Goal: Navigation & Orientation: Find specific page/section

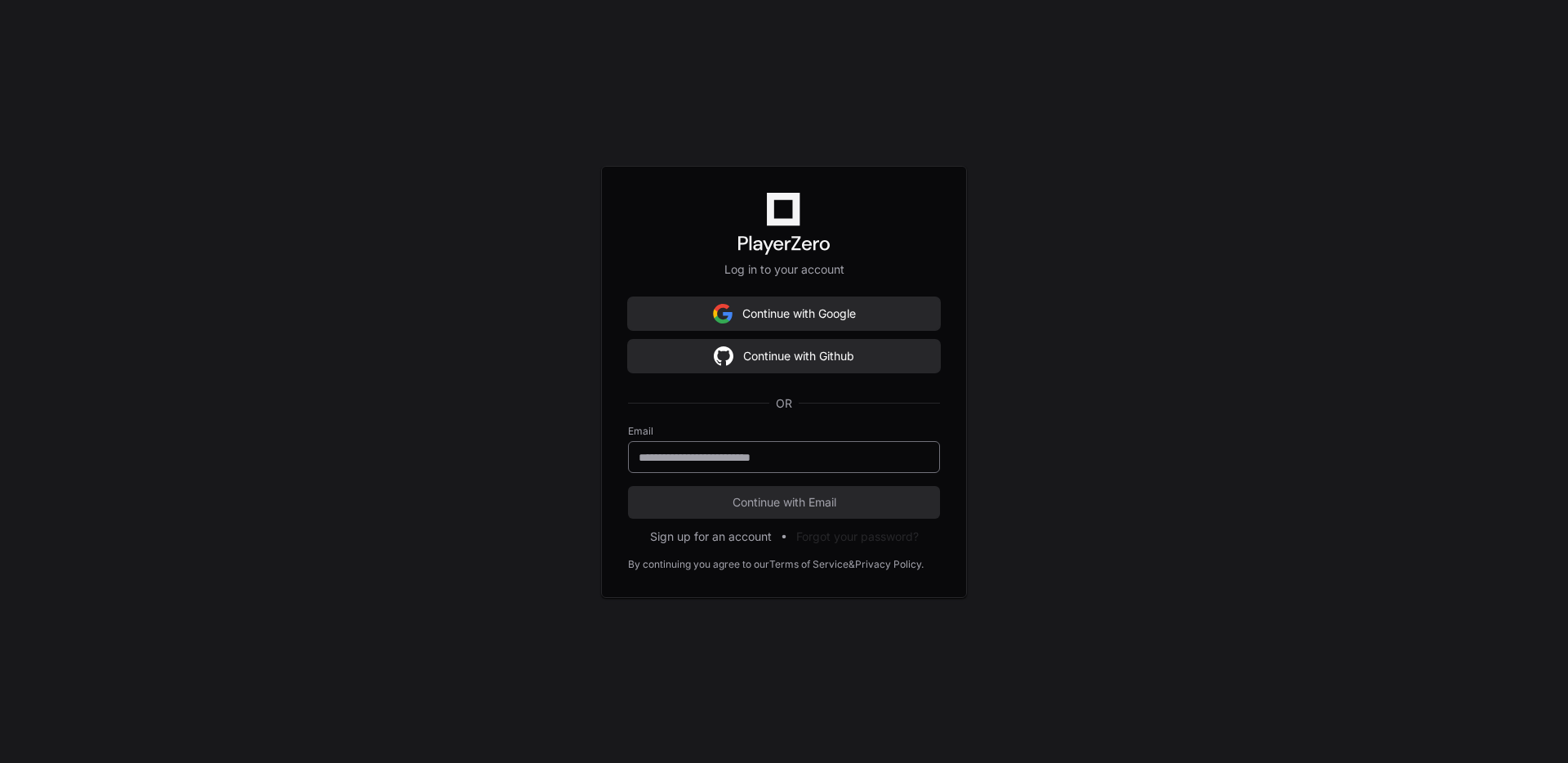
click at [821, 453] on input "email" at bounding box center [784, 457] width 291 height 17
click at [921, 458] on keeper-lock "Open Keeper Popup" at bounding box center [917, 456] width 20 height 20
click at [922, 457] on keeper-lock "Open Keeper Popup" at bounding box center [917, 456] width 20 height 20
type input "**********"
click at [652, 497] on span "Continue with Email" at bounding box center [784, 501] width 311 height 17
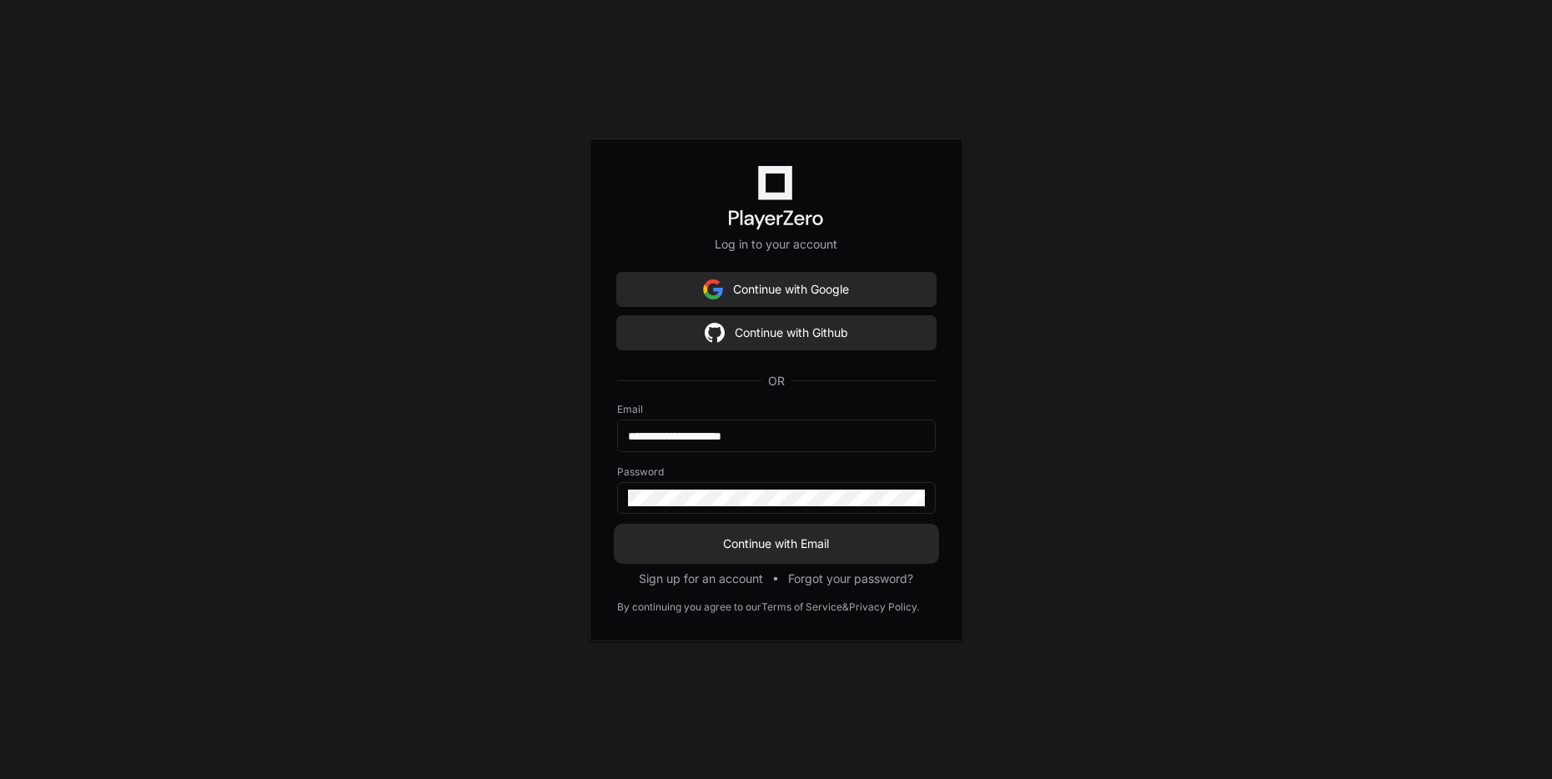
click at [867, 536] on span "Continue with Email" at bounding box center [776, 543] width 318 height 17
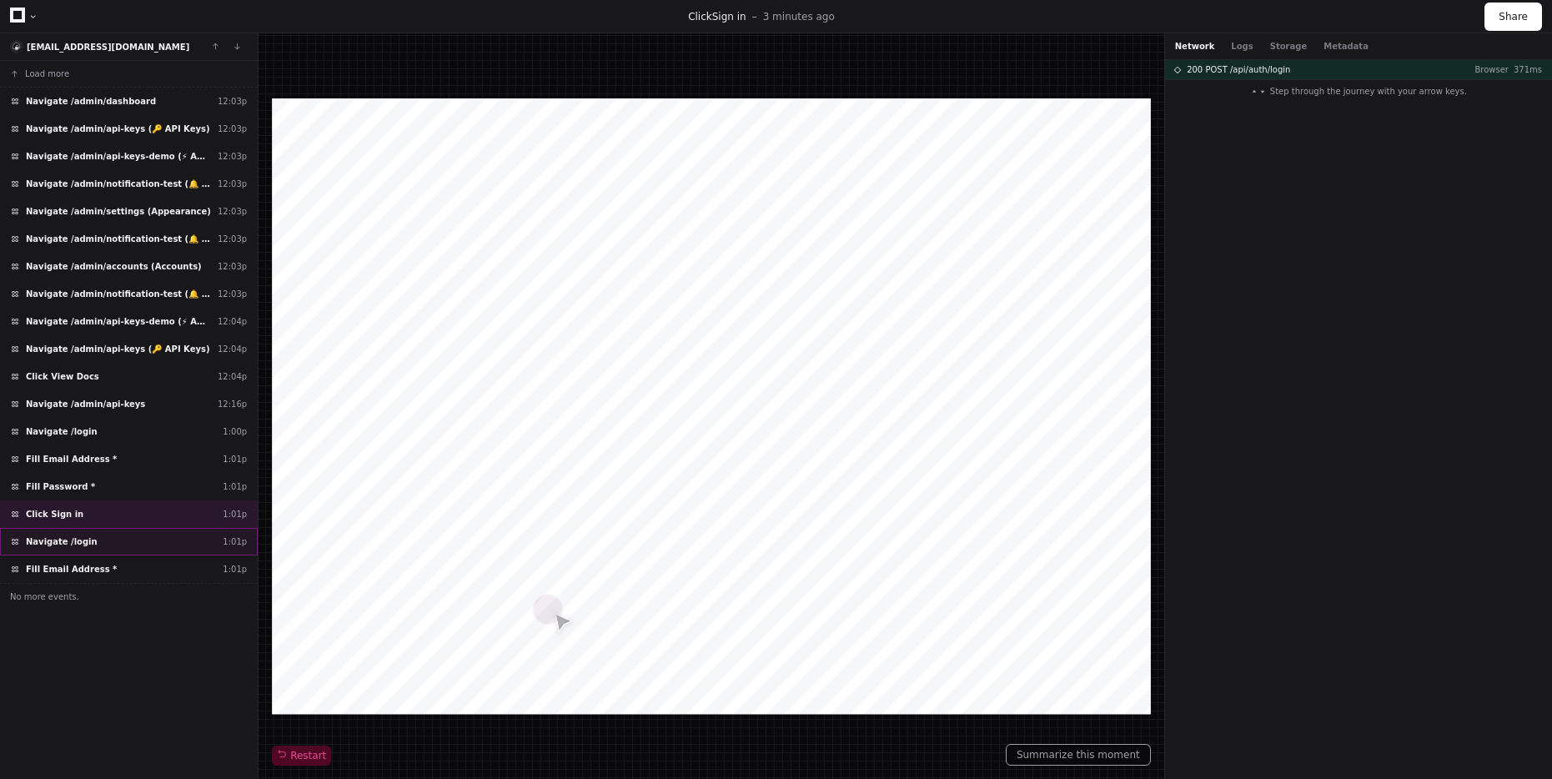
click at [110, 531] on div "Navigate /login 1:01p" at bounding box center [129, 542] width 258 height 28
click at [101, 522] on div "Click Sign in 1:01p" at bounding box center [129, 514] width 258 height 28
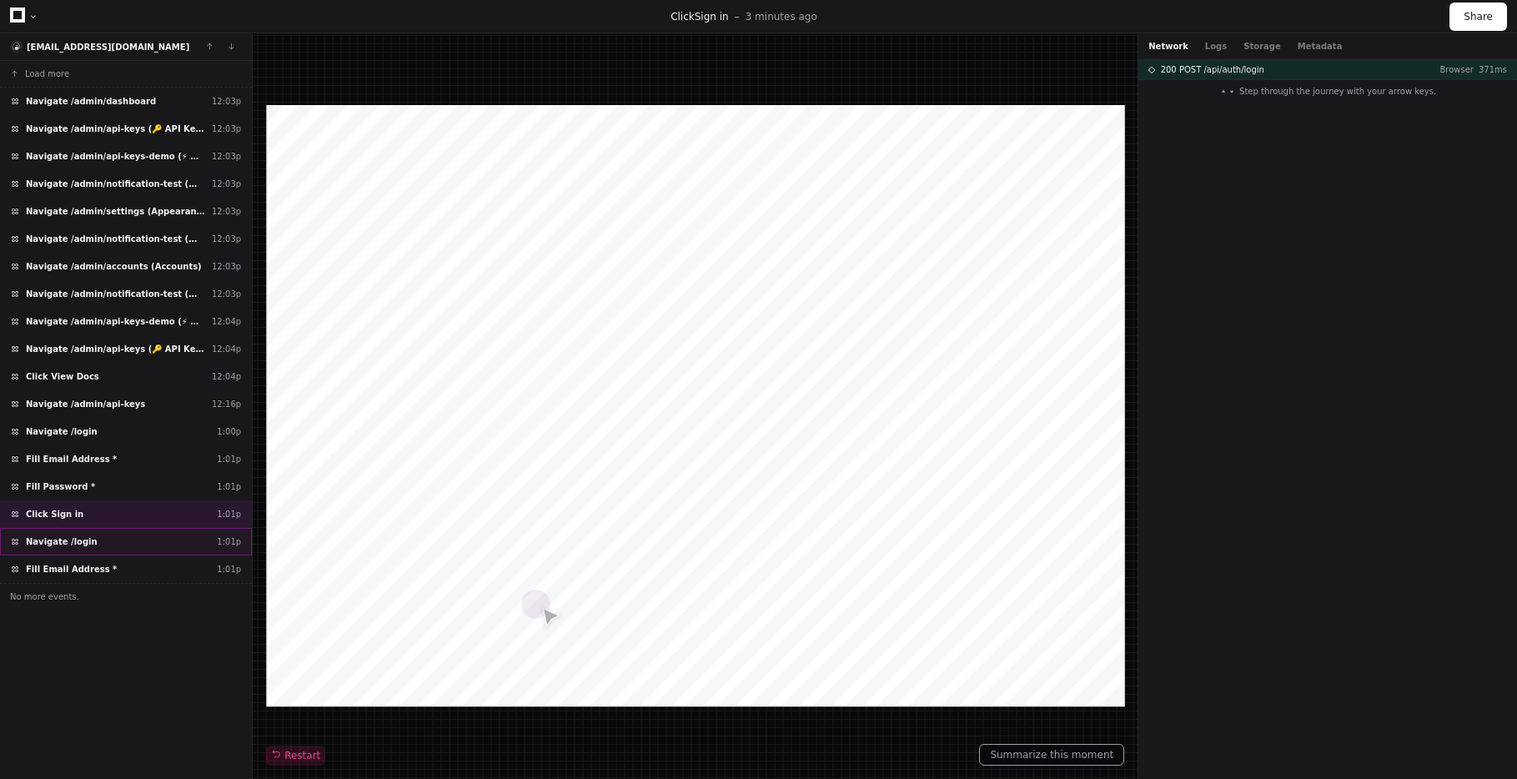
click at [28, 546] on span "Navigate /login" at bounding box center [62, 541] width 72 height 13
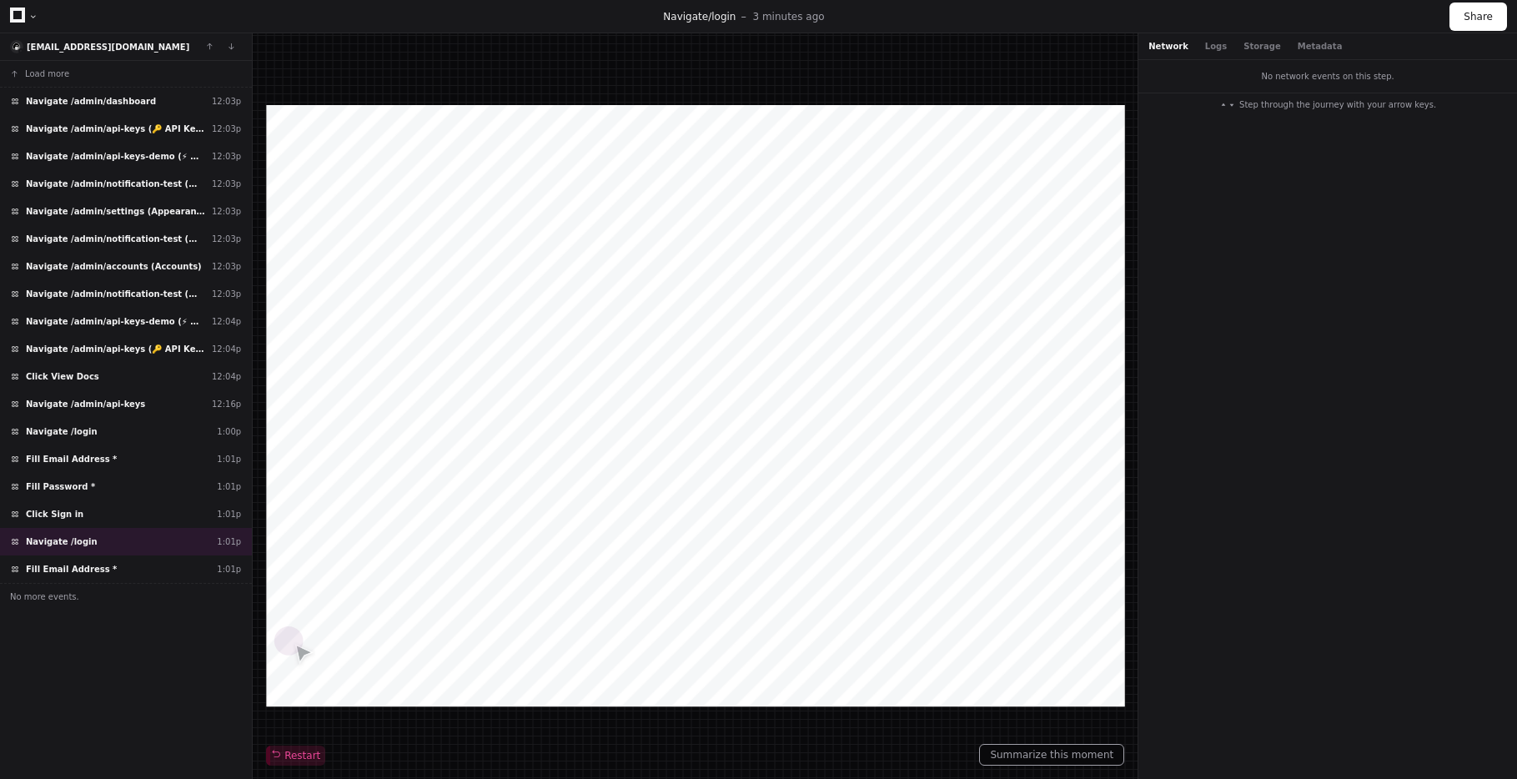
click at [1222, 43] on div "Network Logs Storage Metadata" at bounding box center [1244, 46] width 193 height 13
click at [1219, 45] on button "Logs" at bounding box center [1216, 46] width 22 height 13
click at [1243, 45] on button "Storage" at bounding box center [1261, 46] width 37 height 13
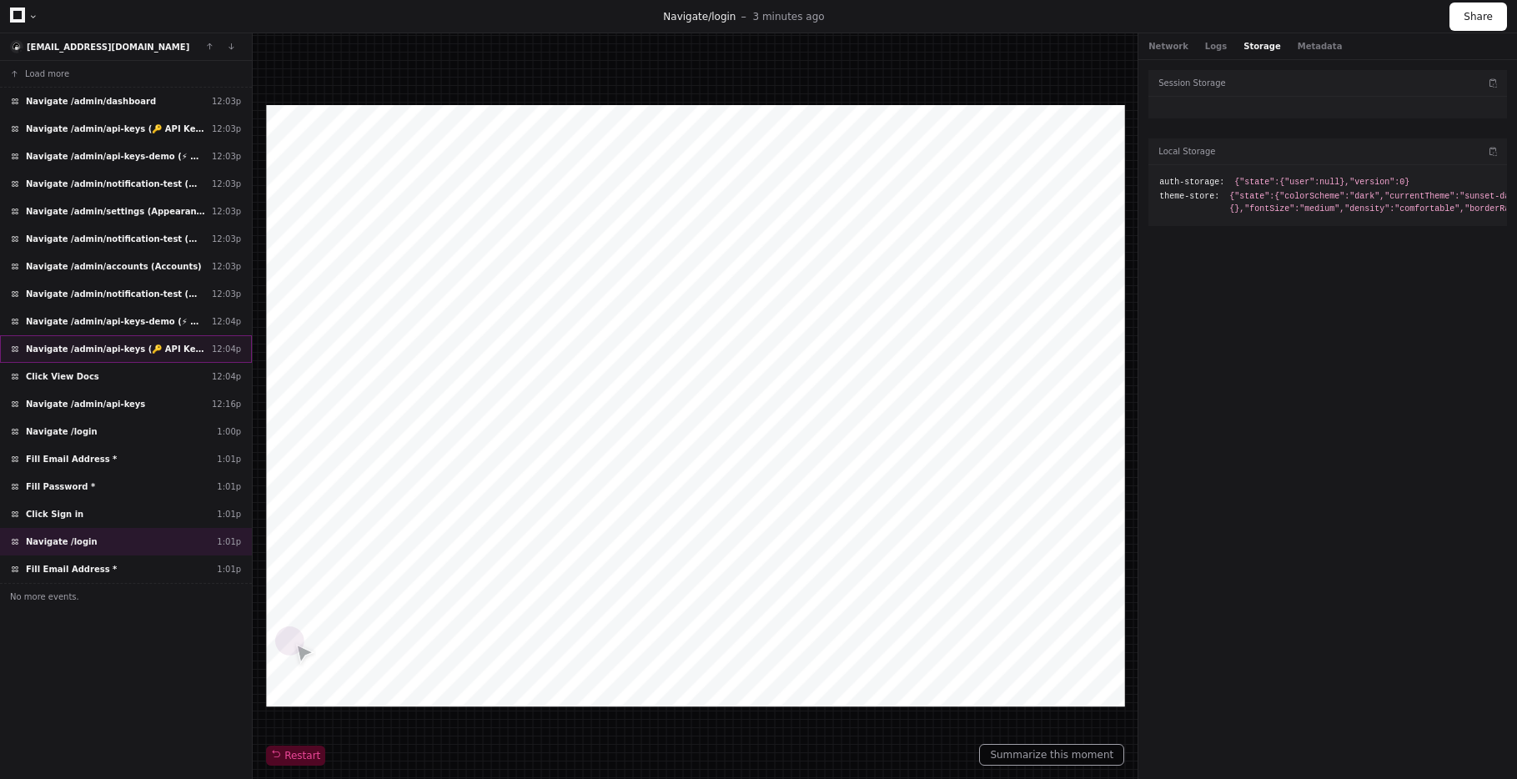
click at [109, 346] on span "Navigate /admin/api-keys (🔑 API Keys)" at bounding box center [115, 349] width 179 height 13
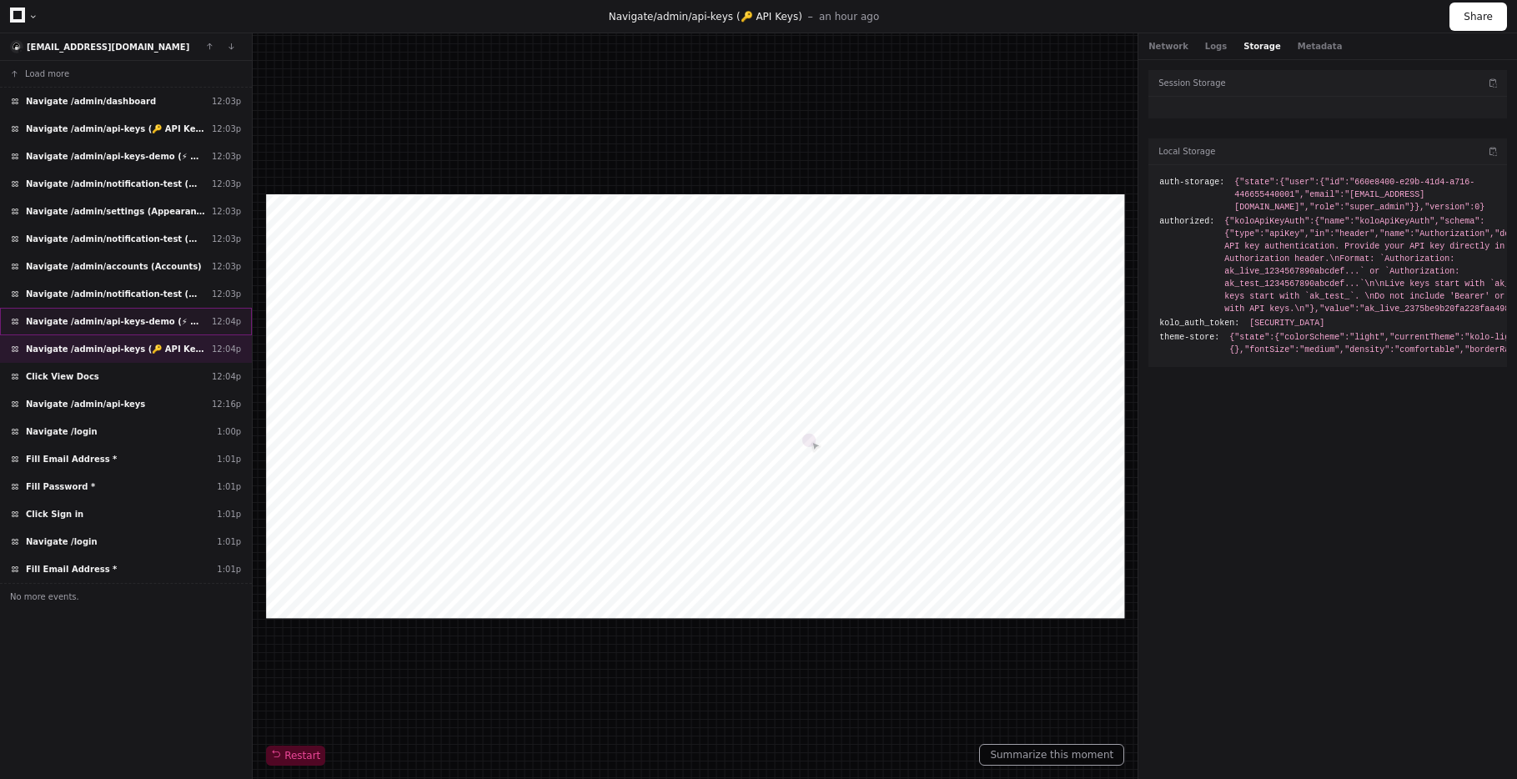
click at [118, 316] on span "Navigate /admin/api-keys-demo (⚡ API Keys Demo)" at bounding box center [115, 321] width 179 height 13
click at [126, 334] on div "Navigate /admin/api-keys-demo (⚡ API Keys Demo) 12:04p" at bounding box center [126, 322] width 252 height 28
click at [128, 344] on span "Navigate /admin/api-keys (🔑 API Keys)" at bounding box center [115, 349] width 179 height 13
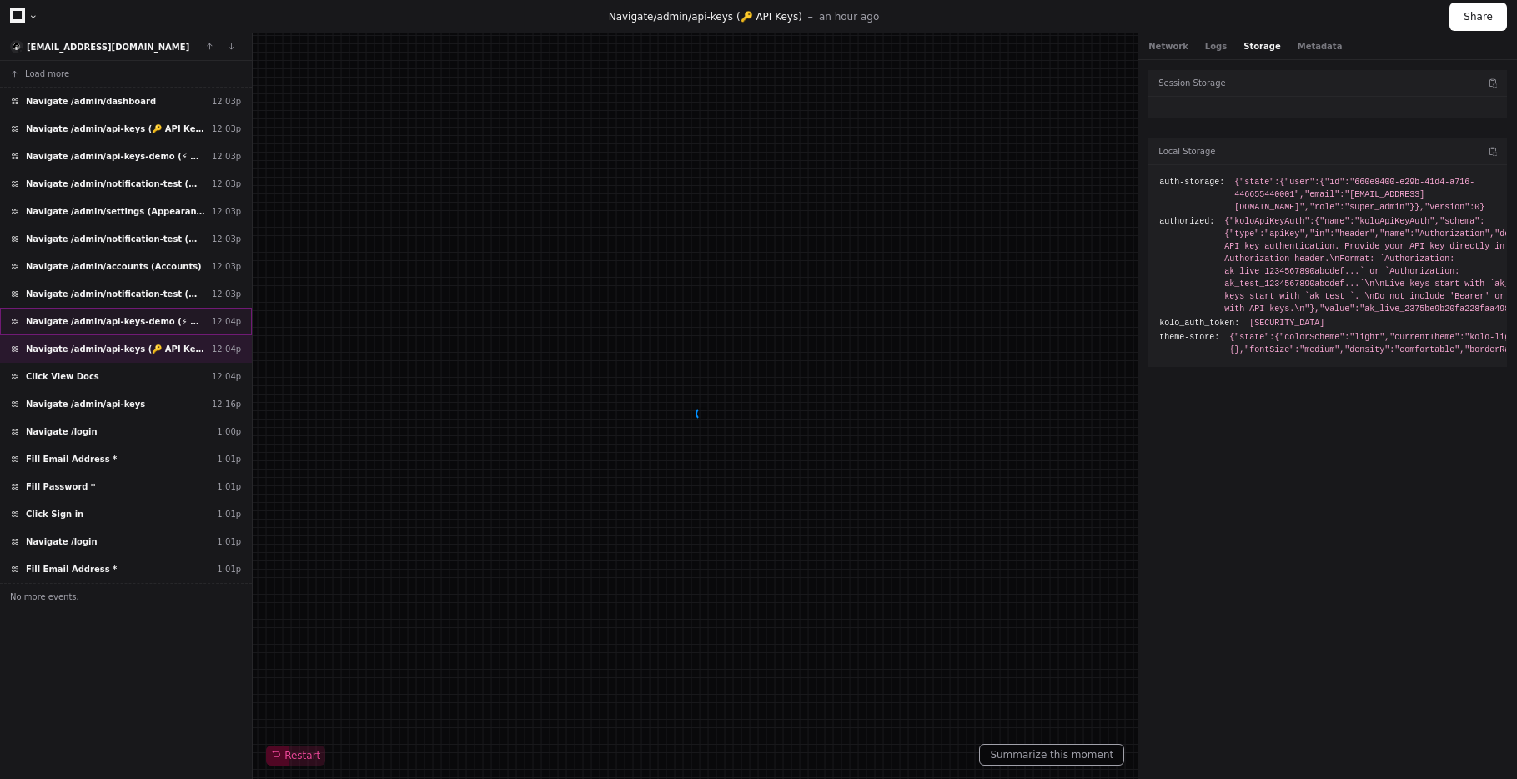
click at [127, 318] on span "Navigate /admin/api-keys-demo (⚡ API Keys Demo)" at bounding box center [115, 321] width 179 height 13
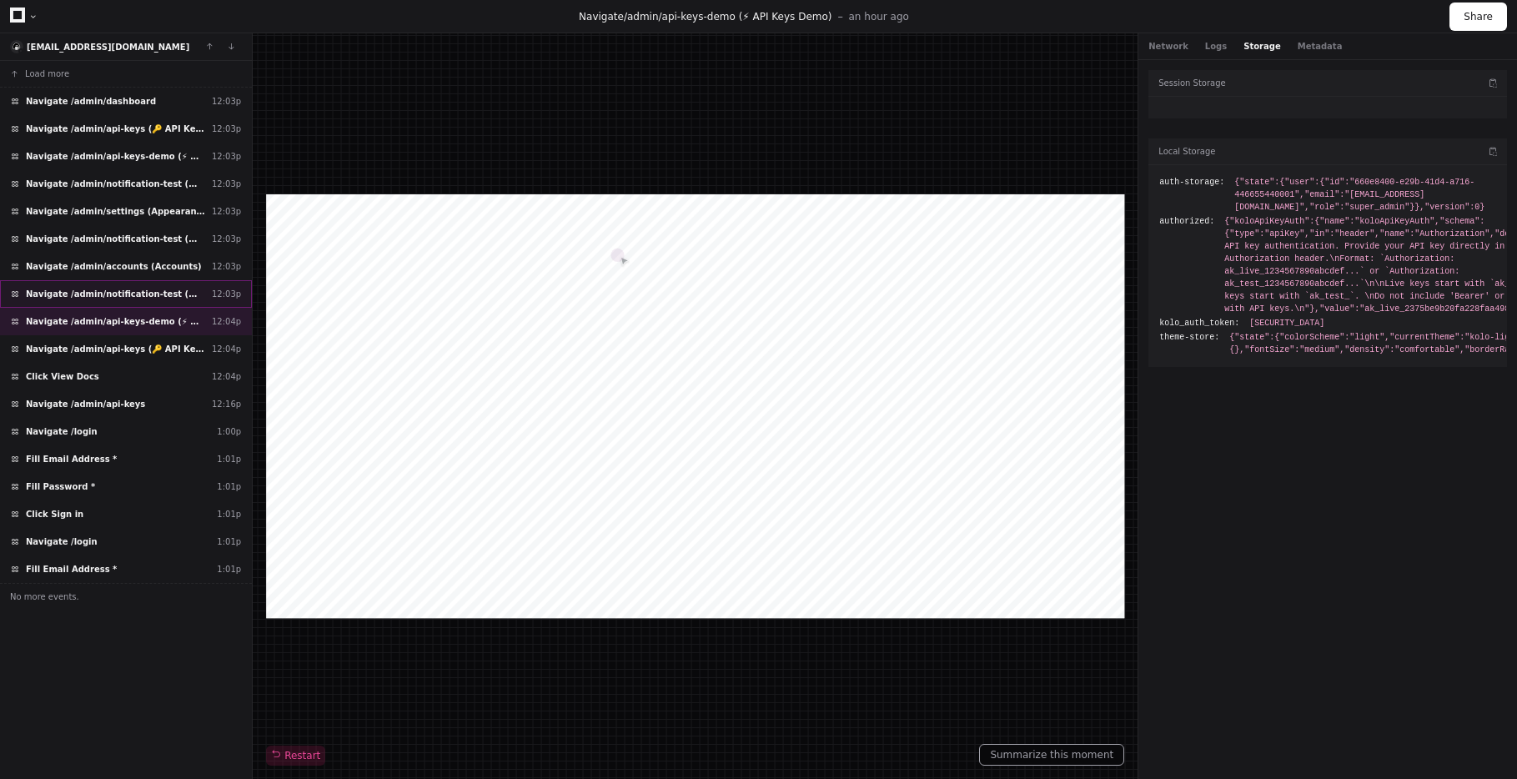
click at [127, 288] on span "Navigate /admin/notification-test (🔔 Push Notifications)" at bounding box center [115, 294] width 179 height 13
click at [125, 269] on span "Navigate /admin/accounts (Accounts)" at bounding box center [114, 266] width 176 height 13
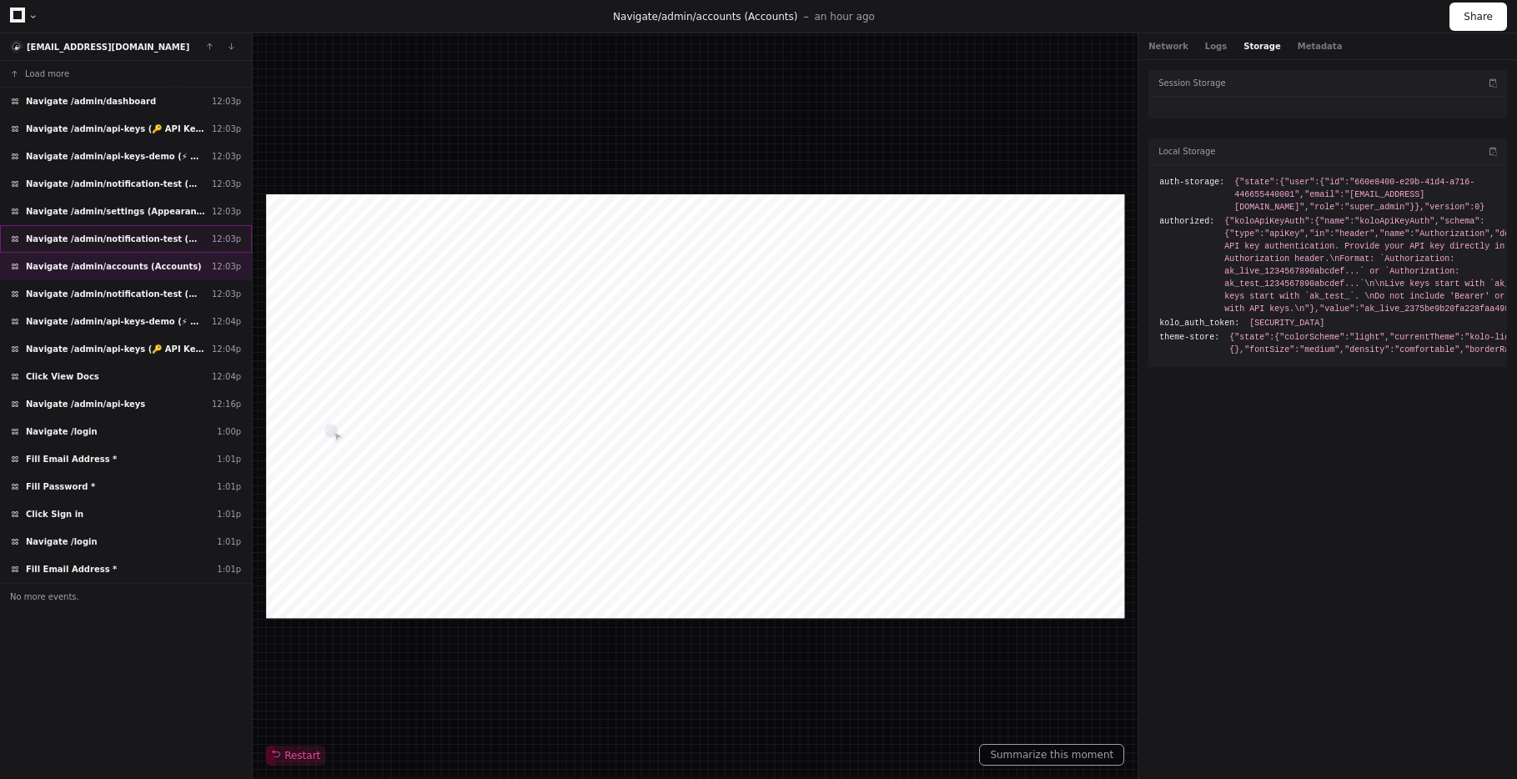
click at [127, 242] on span "Navigate /admin/notification-test (🔔 Push Notifications)" at bounding box center [115, 239] width 179 height 13
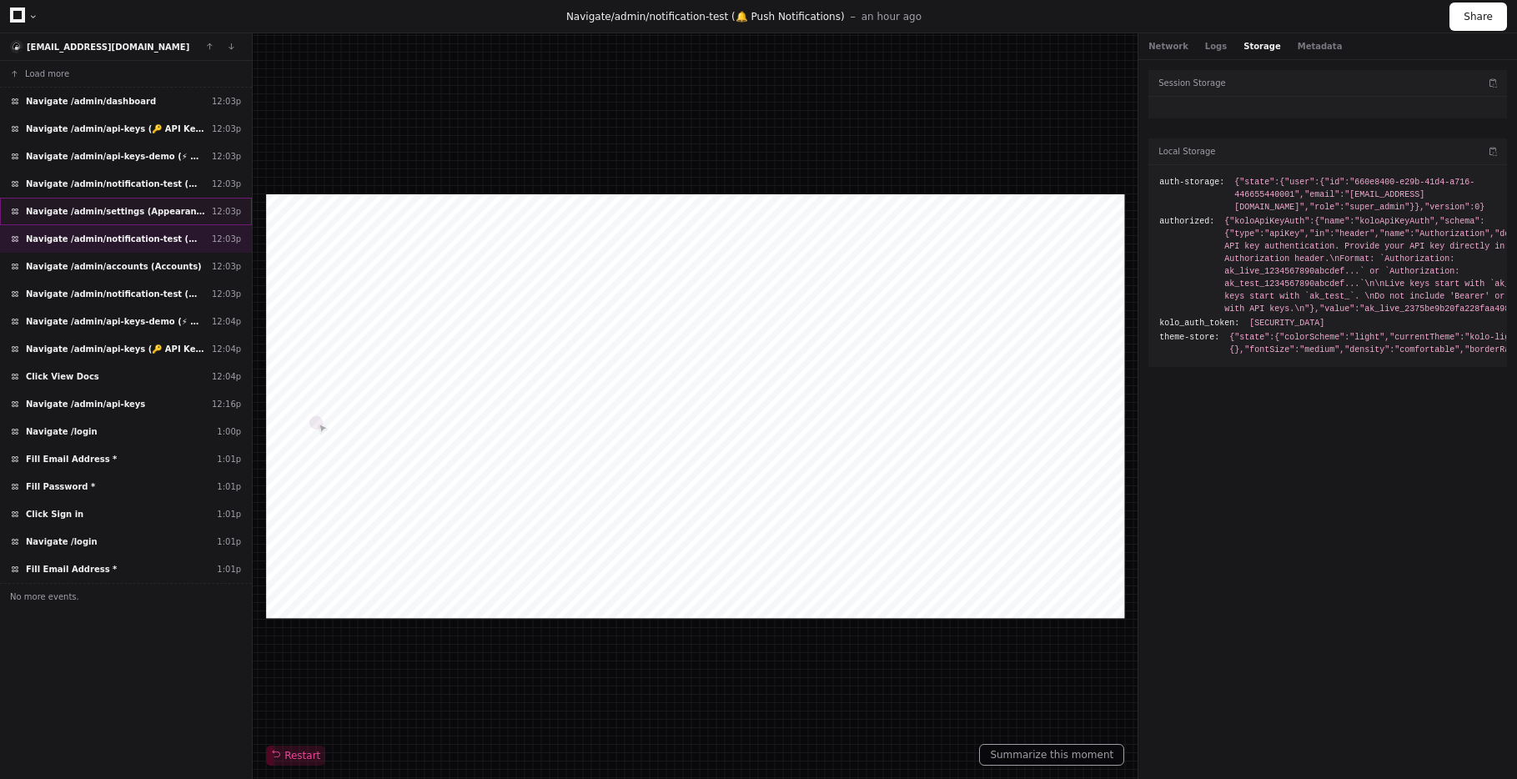
click at [128, 209] on span "Navigate /admin/settings (Appearance)" at bounding box center [115, 211] width 179 height 13
click at [130, 193] on div "Navigate /admin/notification-test (🔔 Push Notifications) 12:03p" at bounding box center [126, 184] width 252 height 28
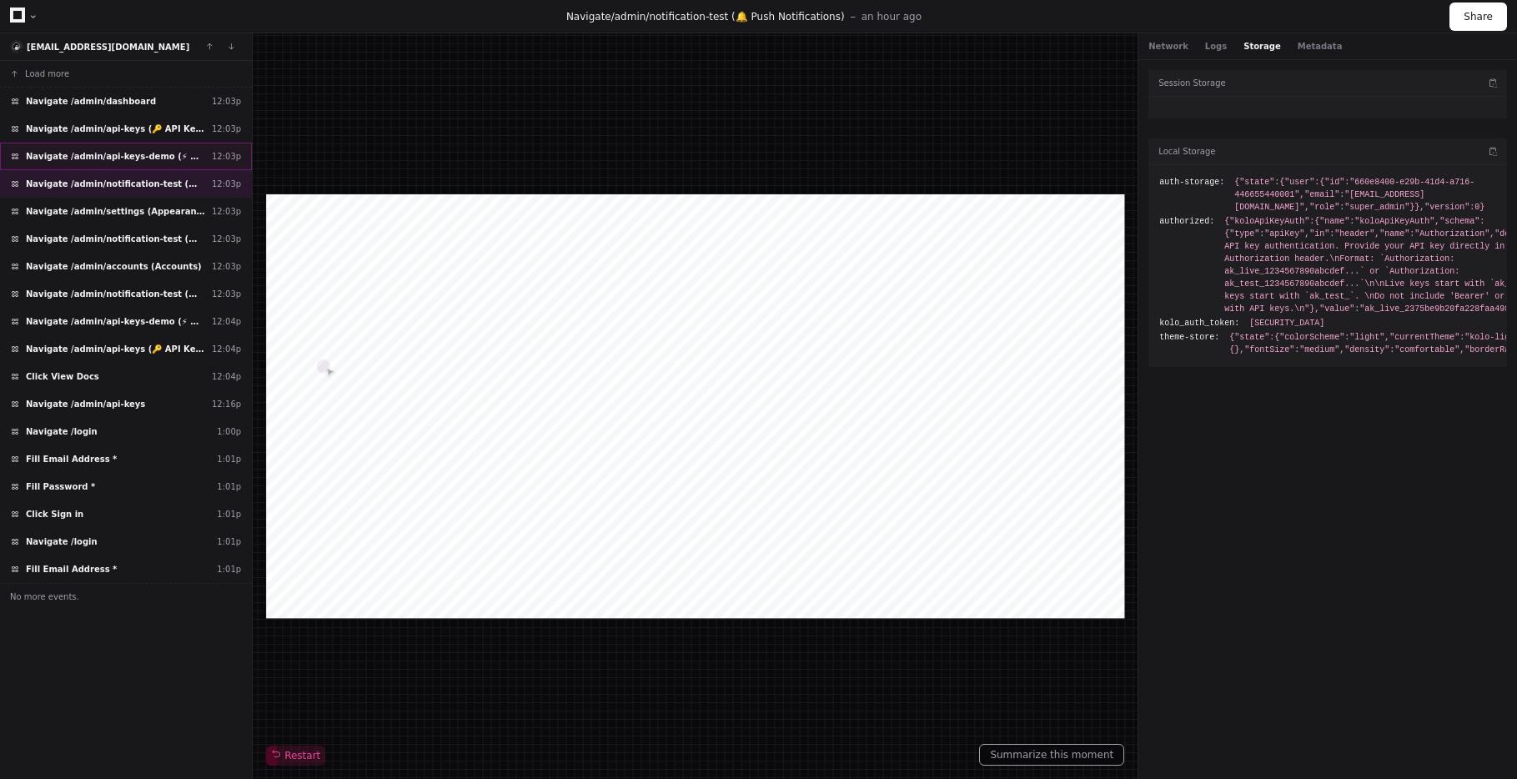
click at [127, 156] on span "Navigate /admin/api-keys-demo (⚡ API Keys Demo)" at bounding box center [115, 156] width 179 height 13
click at [127, 135] on div "Navigate /admin/api-keys (🔑 API Keys) 12:03p" at bounding box center [126, 129] width 252 height 28
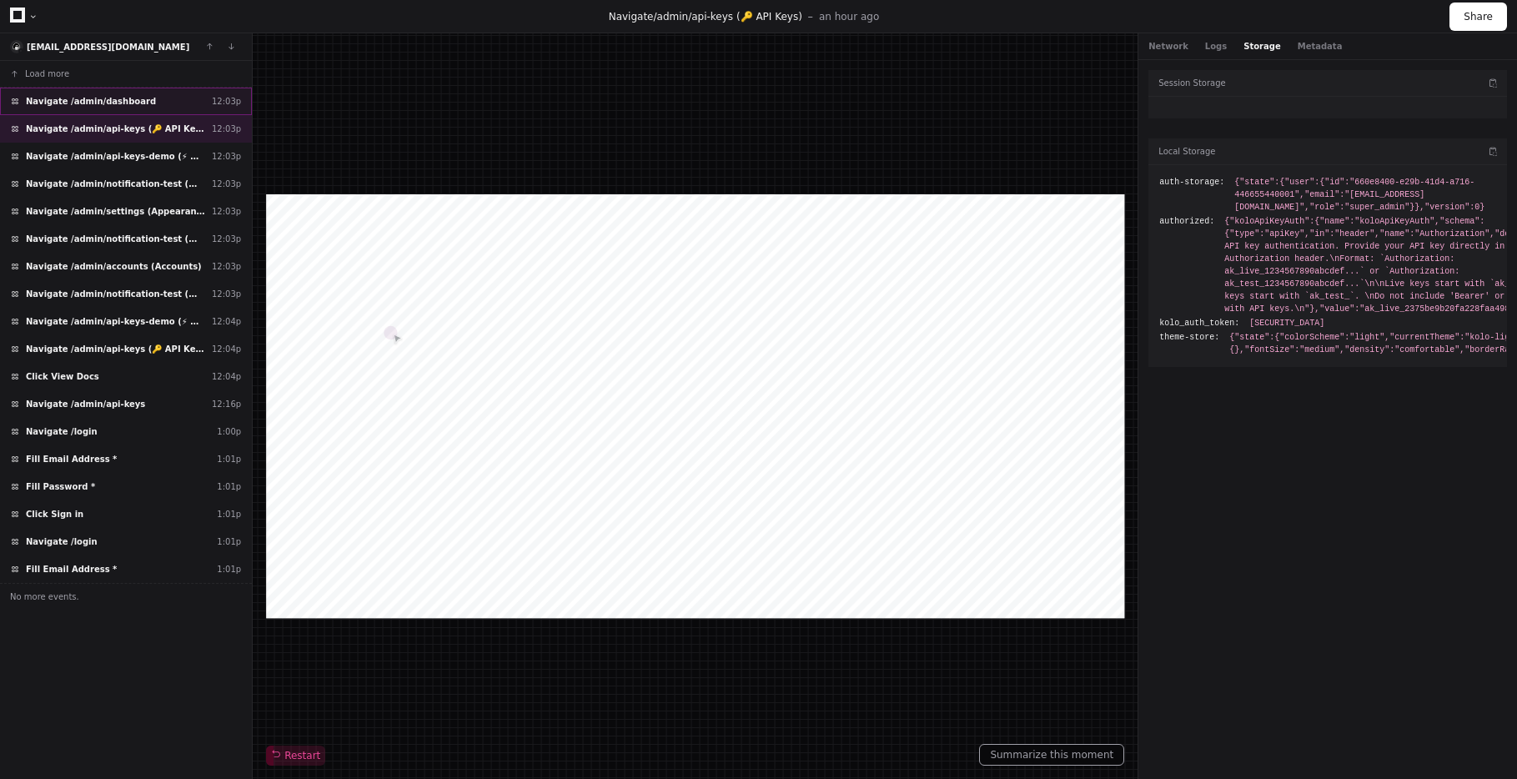
click at [132, 106] on span "Navigate /admin/dashboard" at bounding box center [91, 101] width 130 height 13
click at [134, 128] on span "Navigate /admin/api-keys (🔑 API Keys)" at bounding box center [115, 129] width 179 height 13
click at [110, 346] on span "Navigate /admin/api-keys (🔑 API Keys)" at bounding box center [115, 349] width 179 height 13
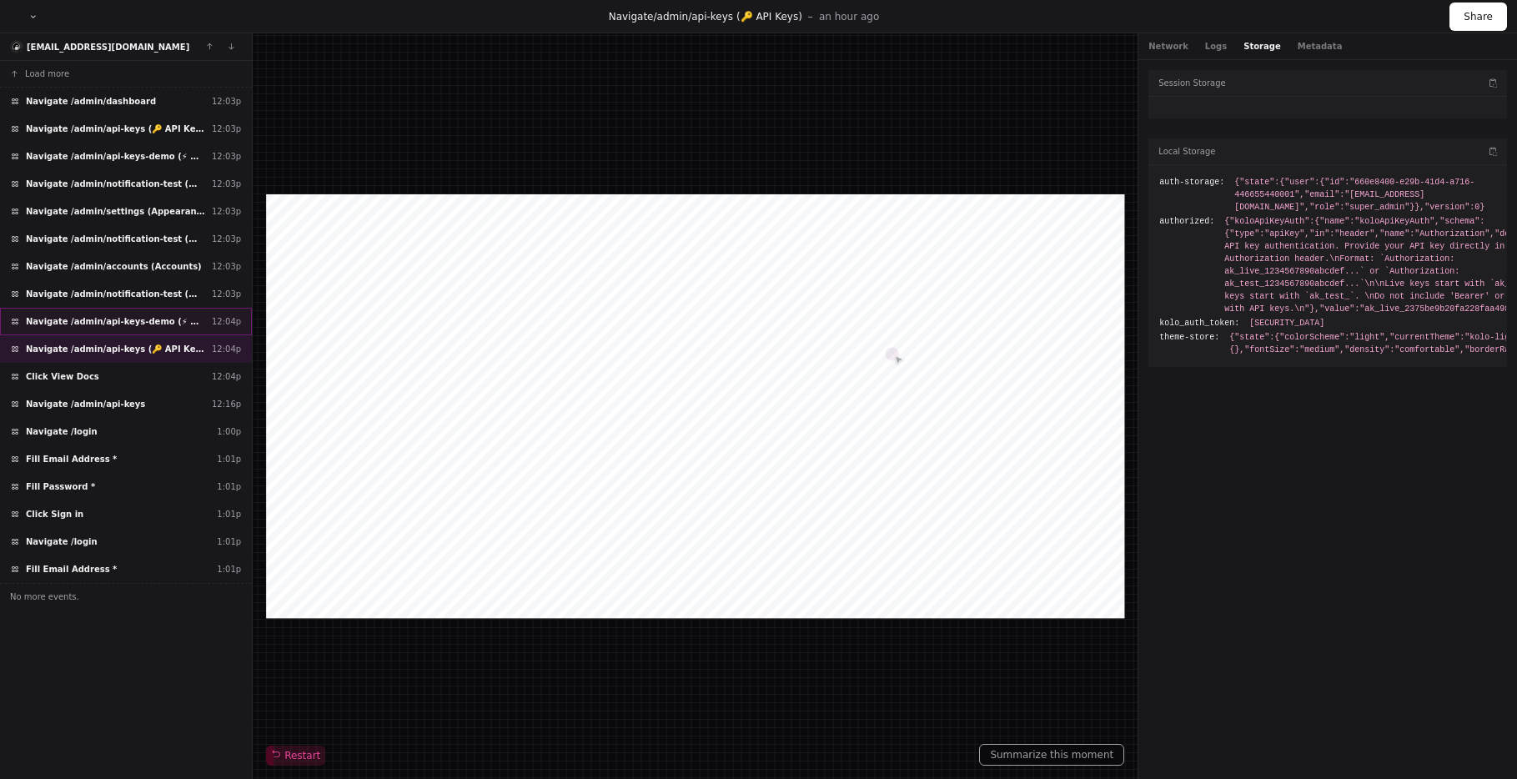
click at [106, 323] on span "Navigate /admin/api-keys-demo (⚡ API Keys Demo)" at bounding box center [115, 321] width 179 height 13
click at [102, 291] on span "Navigate /admin/notification-test (🔔 Push Notifications)" at bounding box center [115, 294] width 179 height 13
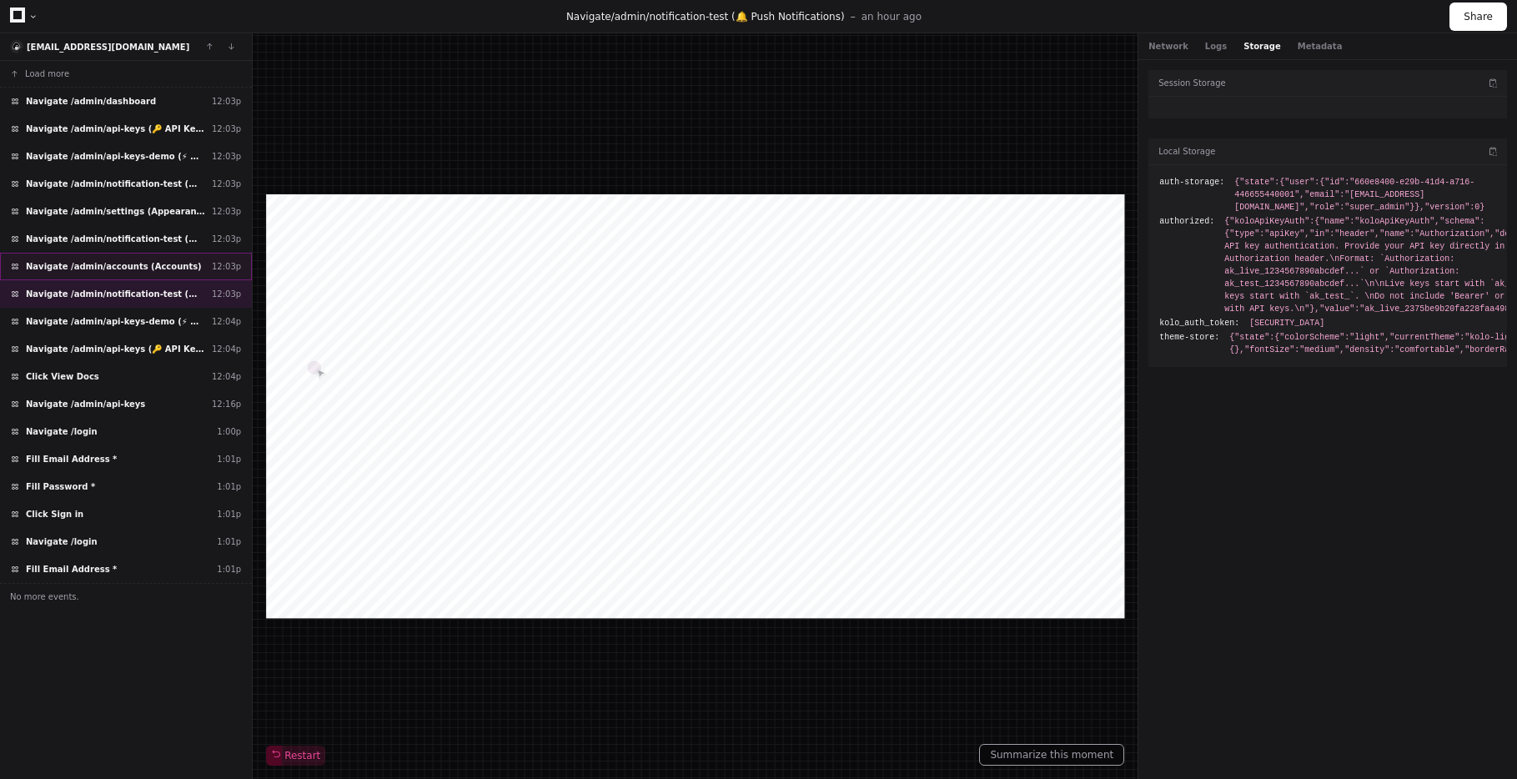
click at [103, 263] on span "Navigate /admin/accounts (Accounts)" at bounding box center [114, 266] width 176 height 13
click at [108, 237] on span "Navigate /admin/notification-test (🔔 Push Notifications)" at bounding box center [115, 239] width 179 height 13
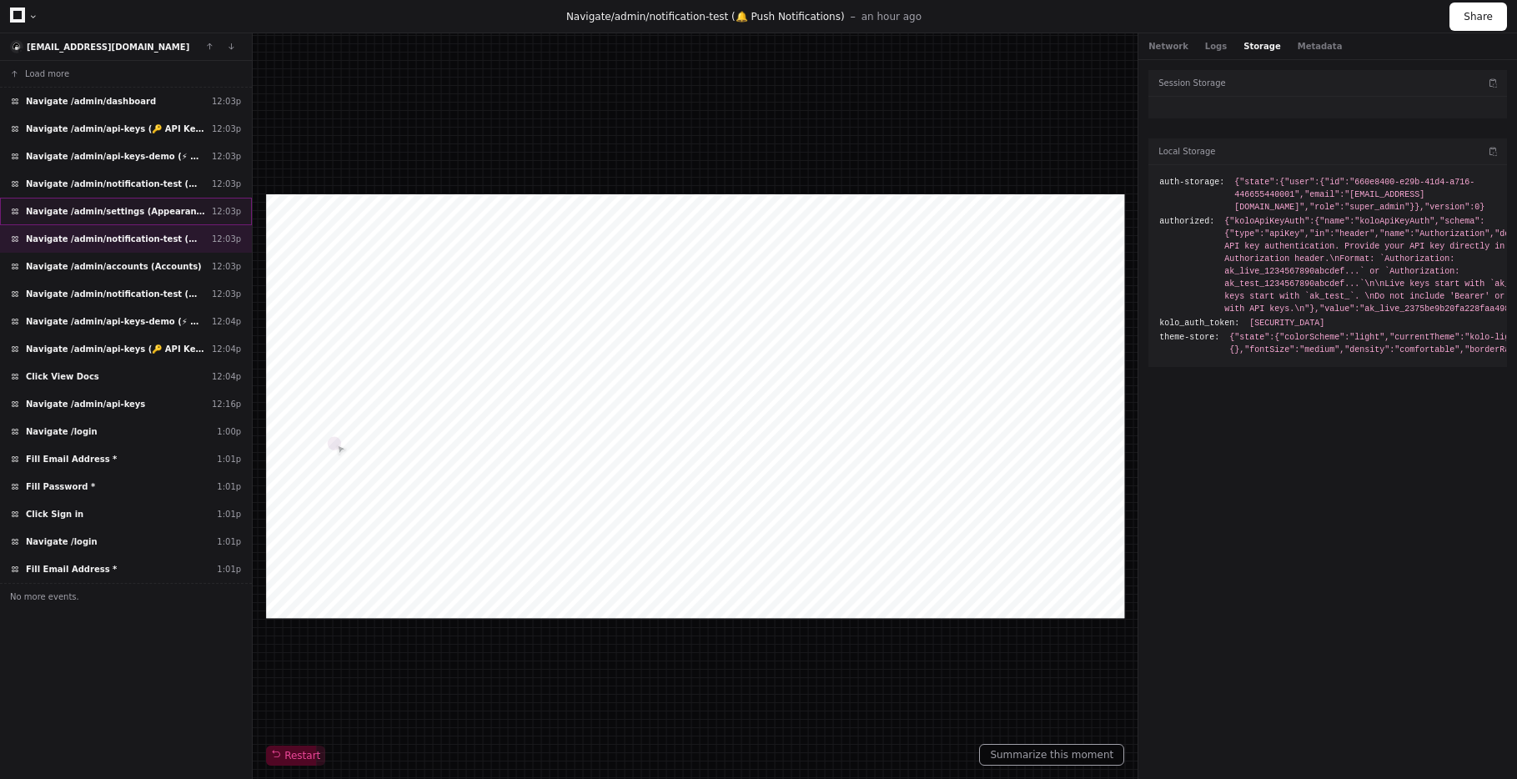
click at [106, 219] on div "Navigate /admin/settings (Appearance) 12:03p" at bounding box center [126, 212] width 252 height 28
click at [108, 191] on div "Navigate /admin/notification-test (🔔 Push Notifications) 12:03p" at bounding box center [126, 184] width 252 height 28
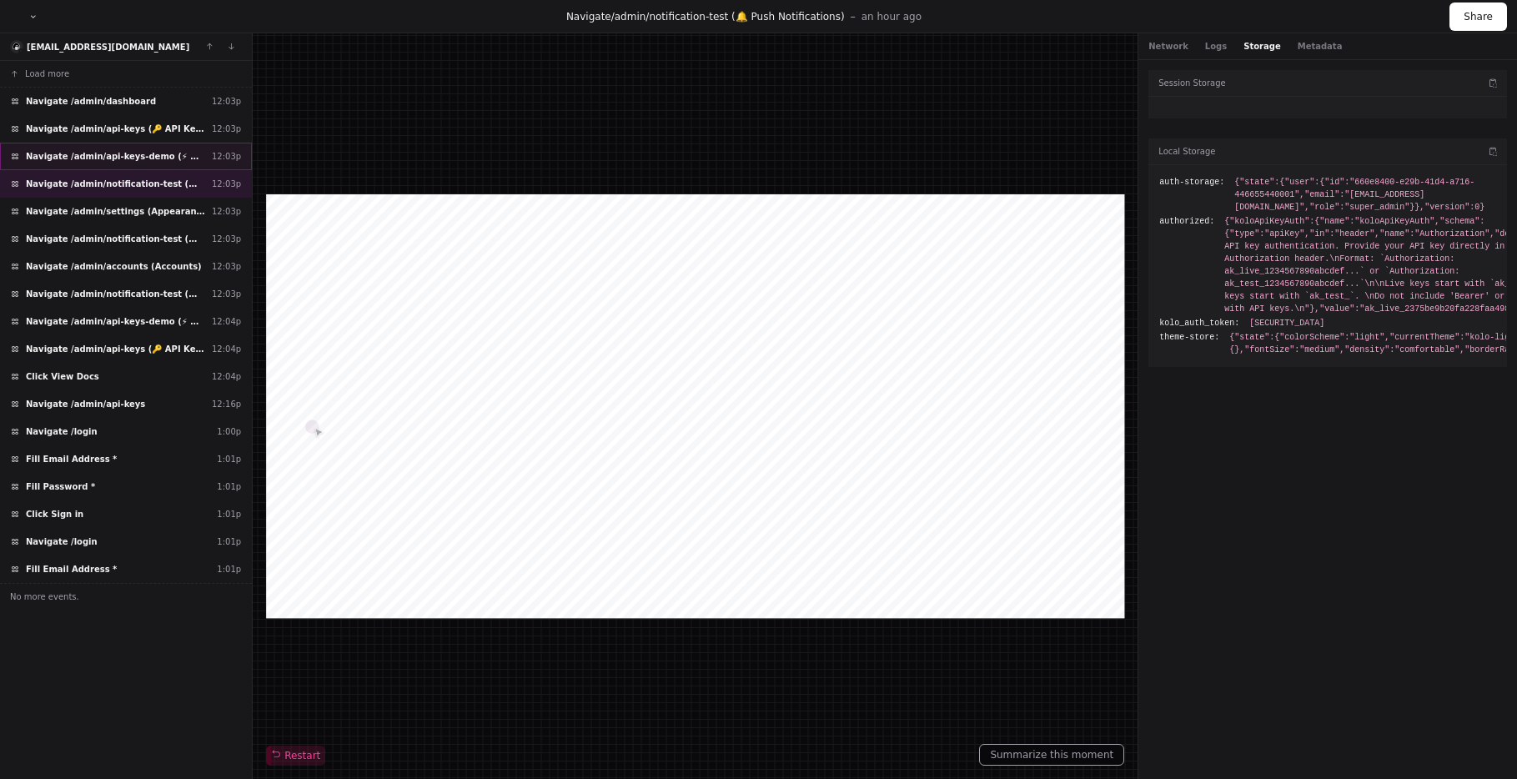
click at [108, 162] on span "Navigate /admin/api-keys-demo (⚡ API Keys Demo)" at bounding box center [115, 156] width 179 height 13
click at [105, 138] on div "Navigate /admin/api-keys (🔑 API Keys) 12:03p" at bounding box center [126, 129] width 252 height 28
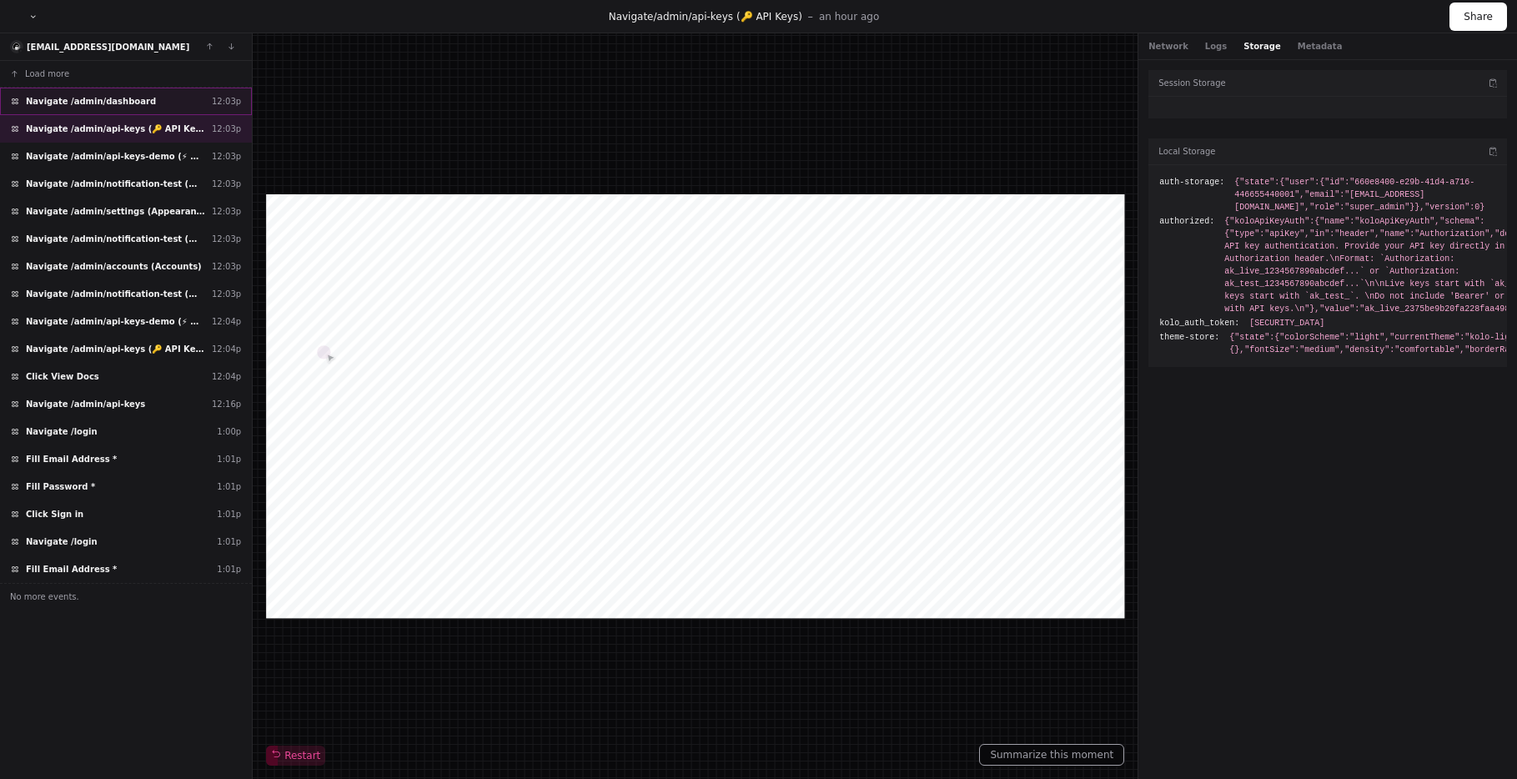
click at [103, 109] on div "Navigate /admin/dashboard 12:03p" at bounding box center [126, 102] width 252 height 28
click at [103, 135] on div "Navigate /admin/api-keys (🔑 API Keys) 12:03p" at bounding box center [126, 129] width 252 height 28
click at [122, 151] on span "Navigate /admin/api-keys-demo (⚡ API Keys Demo)" at bounding box center [115, 156] width 179 height 13
click at [112, 121] on div "Navigate /admin/api-keys (🔑 API Keys) 12:03p" at bounding box center [126, 129] width 252 height 28
click at [115, 101] on span "Navigate /admin/dashboard" at bounding box center [91, 101] width 130 height 13
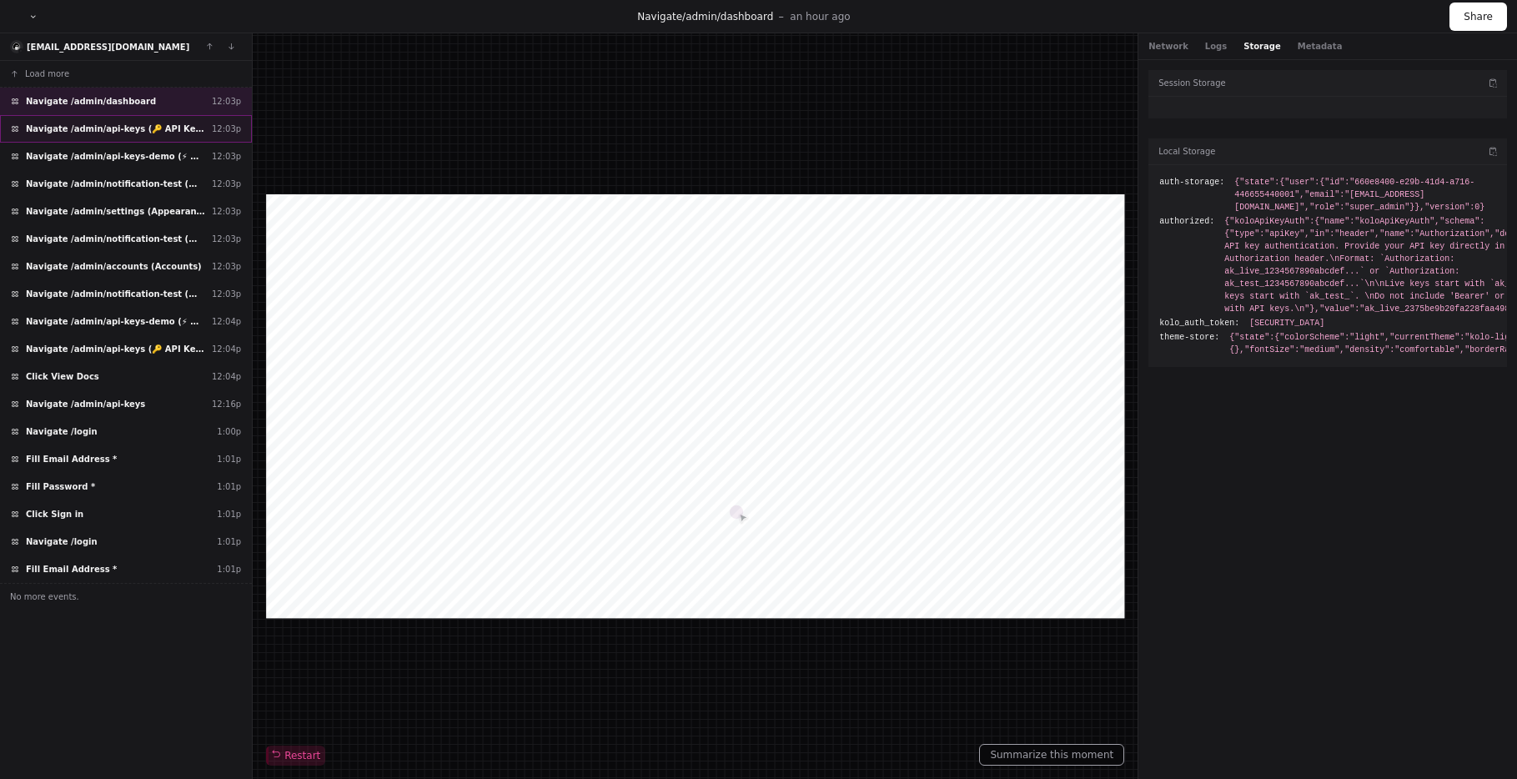
click at [118, 134] on span "Navigate /admin/api-keys (🔑 API Keys)" at bounding box center [115, 129] width 179 height 13
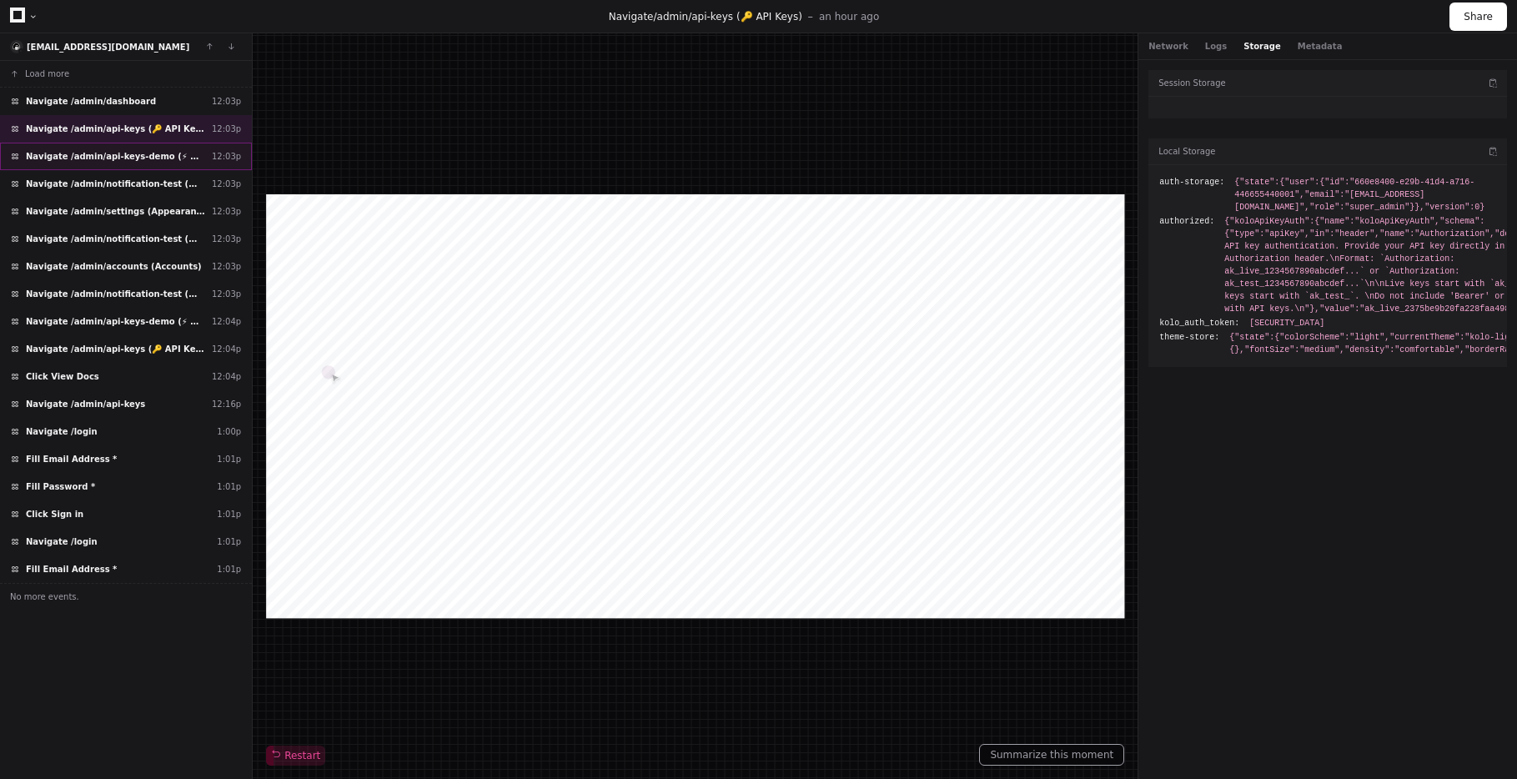
click at [119, 148] on div "Navigate /admin/api-keys-demo (⚡ API Keys Demo) 12:03p" at bounding box center [126, 157] width 252 height 28
click at [100, 380] on div "Click View Docs 12:04p" at bounding box center [126, 377] width 252 height 28
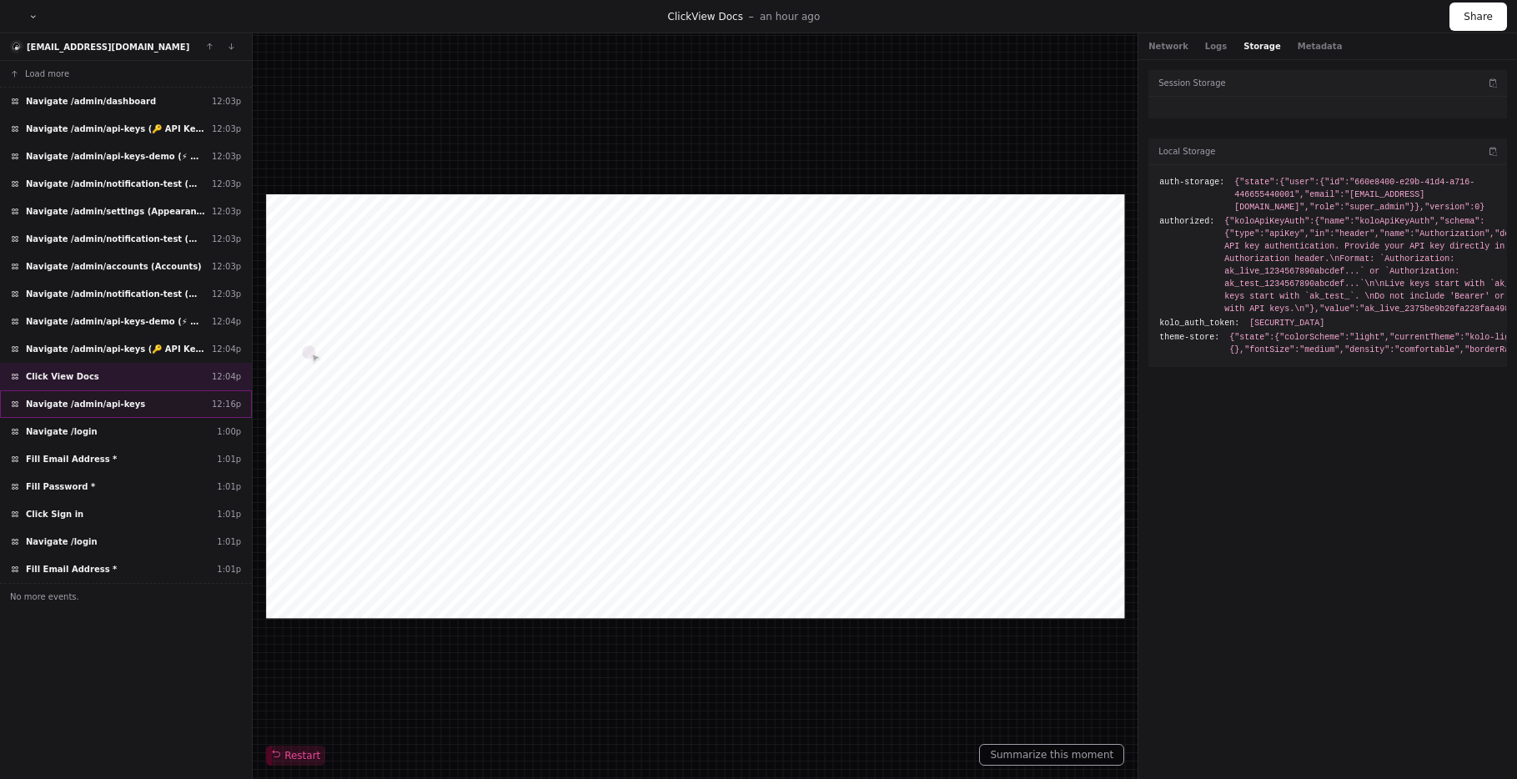
click at [110, 407] on span "Navigate /admin/api-keys" at bounding box center [85, 404] width 119 height 13
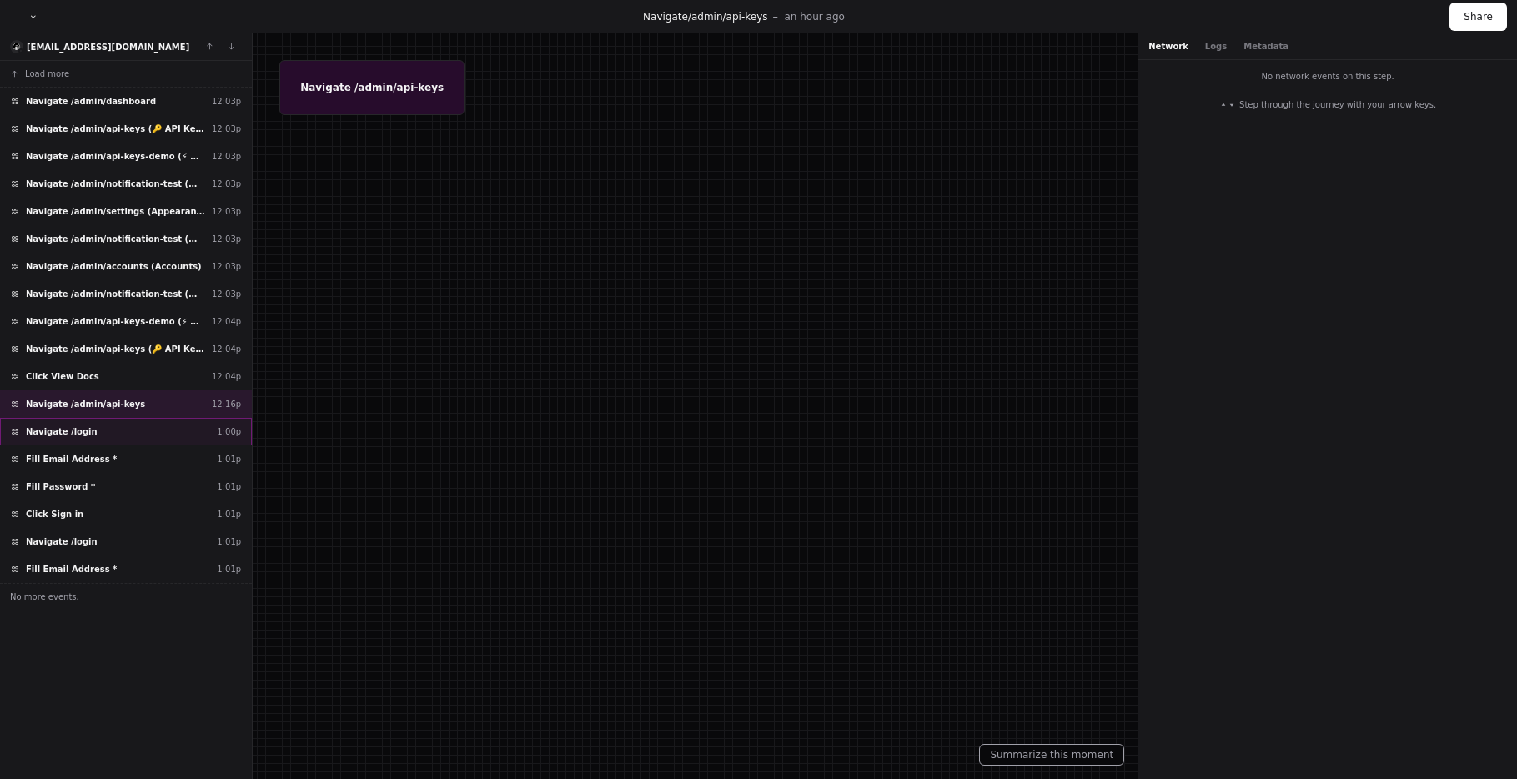
click at [117, 432] on div "Navigate /login 1:00p" at bounding box center [126, 432] width 252 height 28
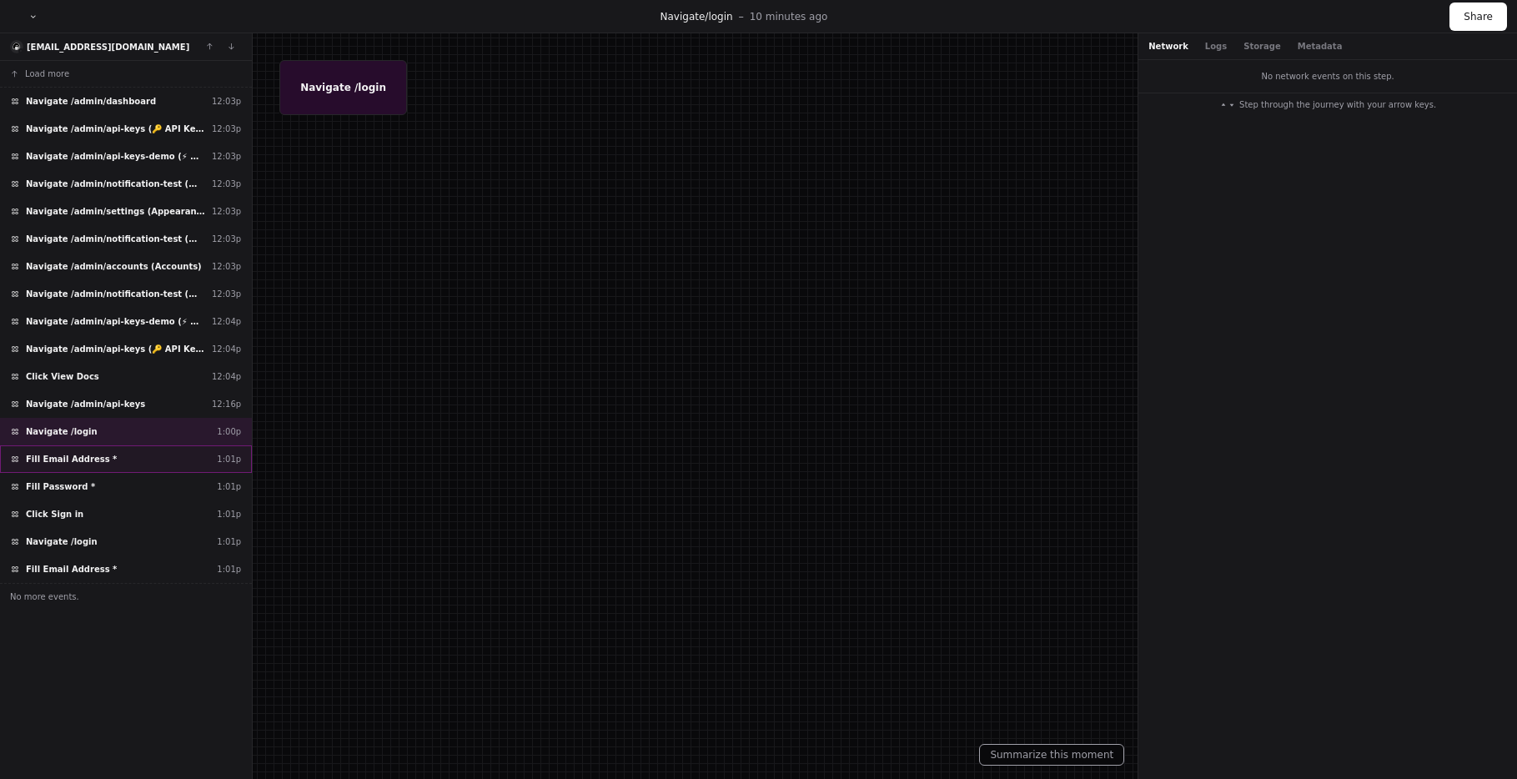
click at [122, 458] on div "Fill Email Address * 1:01p" at bounding box center [126, 459] width 252 height 28
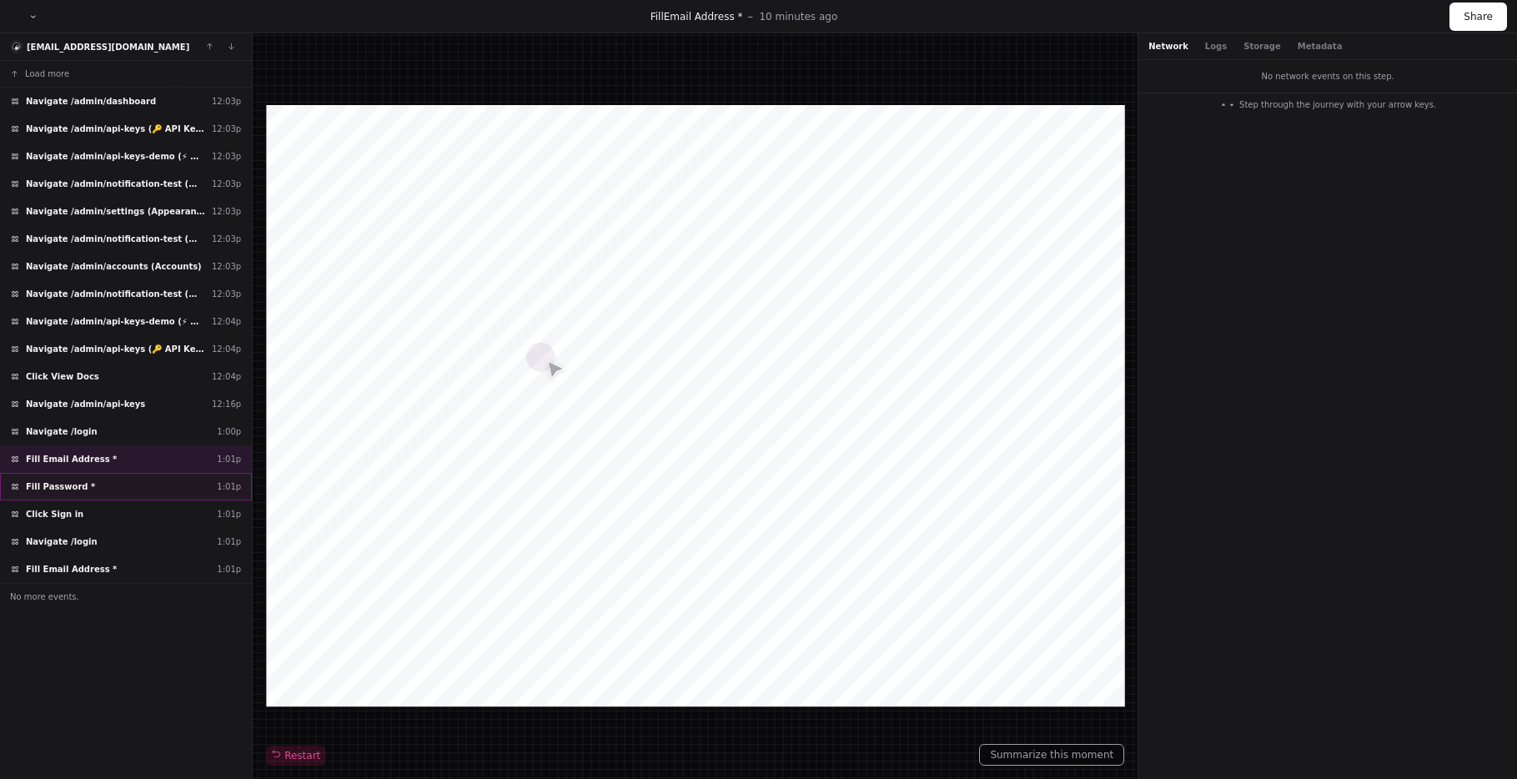
click at [131, 489] on div "Fill Password * 1:01p" at bounding box center [126, 487] width 252 height 28
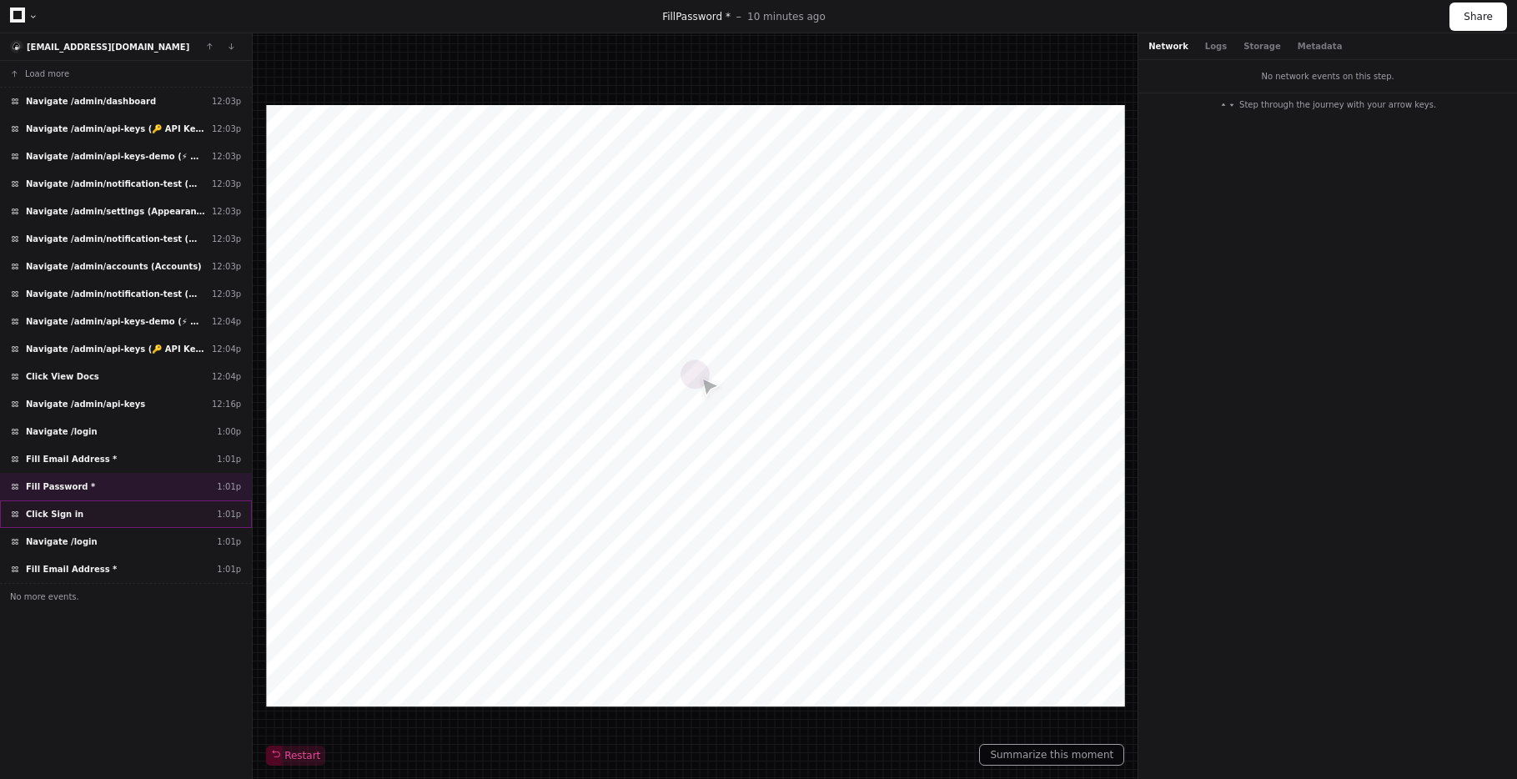
click at [134, 524] on div "Click Sign in 1:01p" at bounding box center [126, 514] width 252 height 28
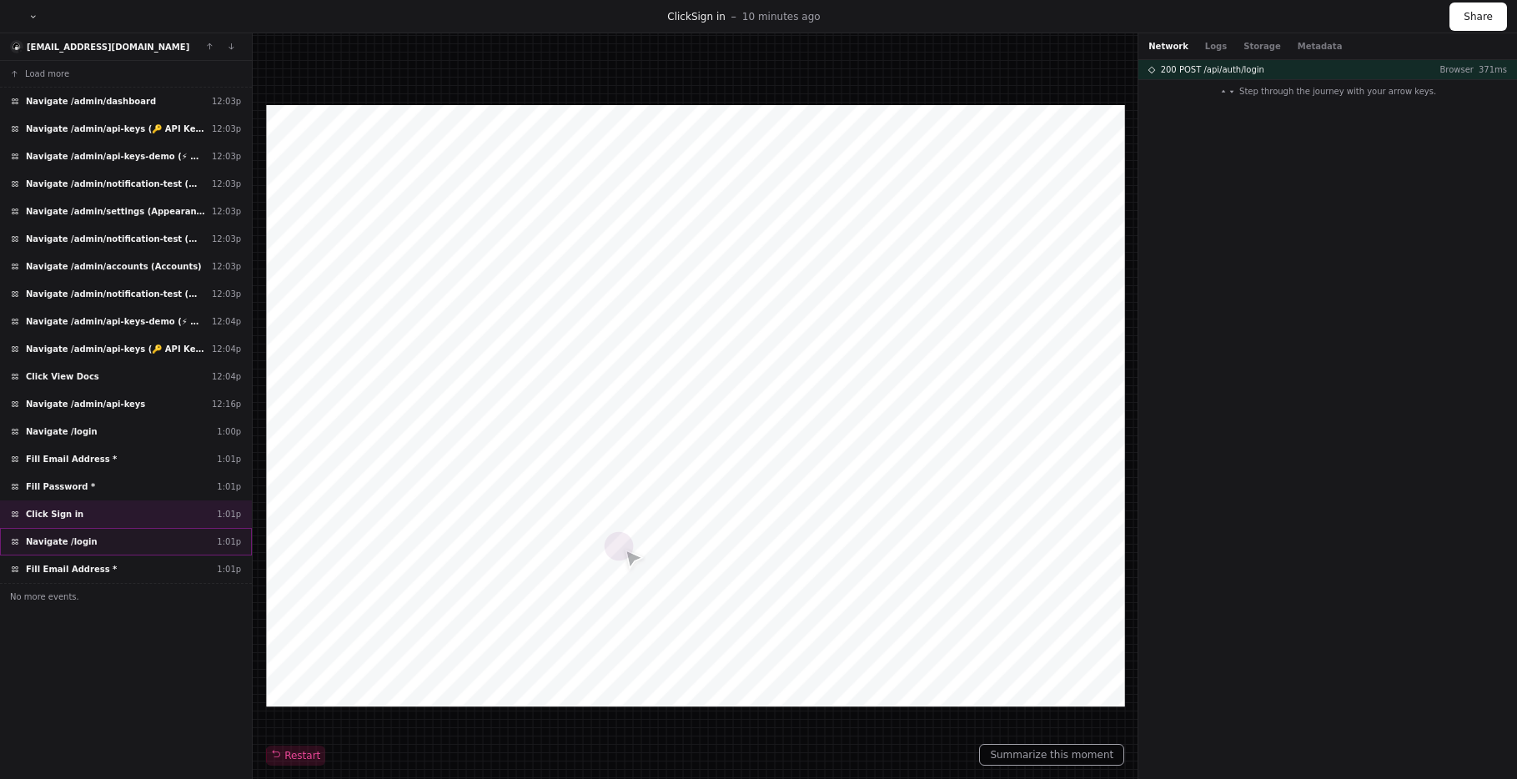
click at [135, 534] on div "Navigate /login 1:01p" at bounding box center [126, 542] width 252 height 28
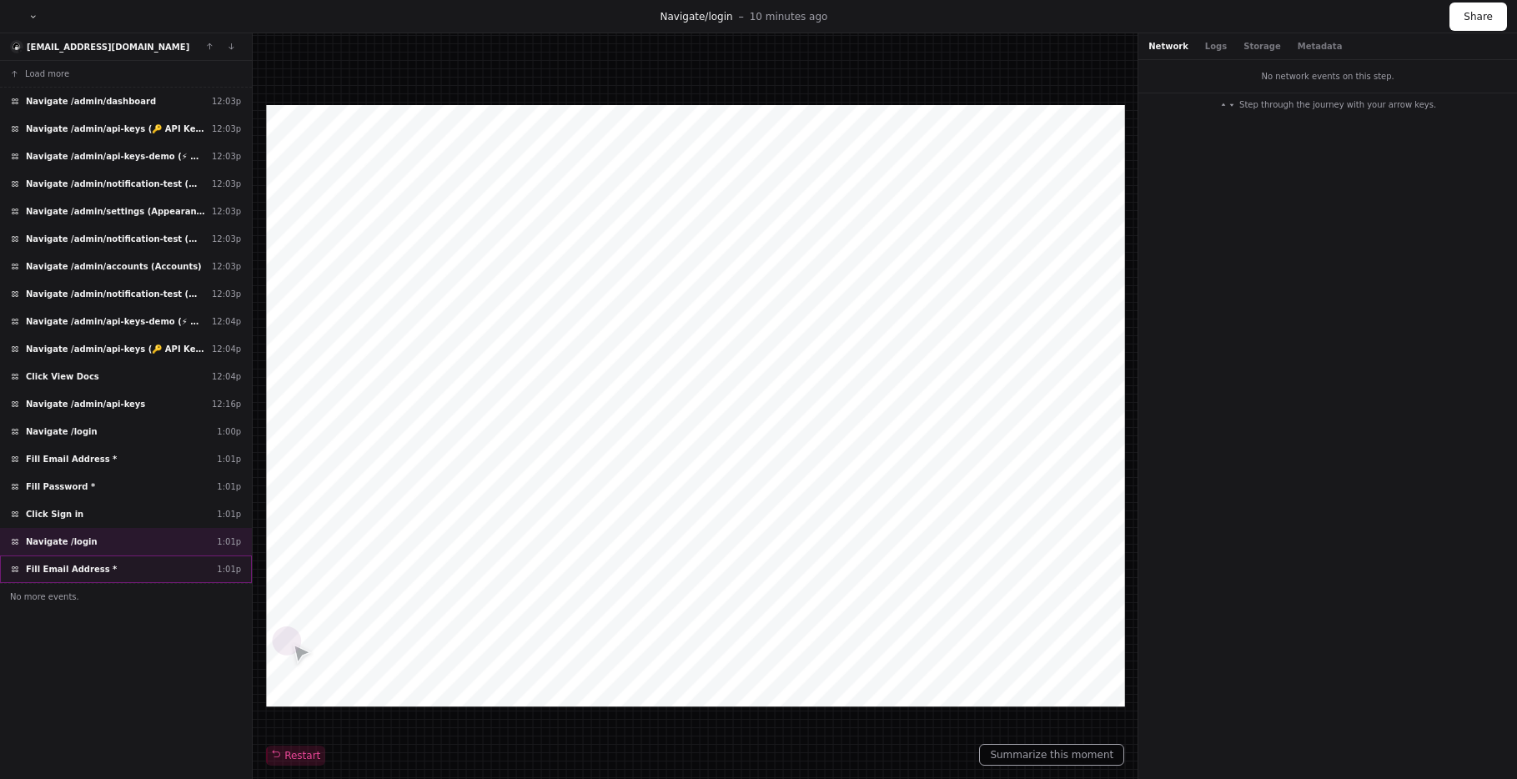
click at [132, 559] on div "Fill Email Address * 1:01p" at bounding box center [126, 569] width 252 height 28
